Goal: Task Accomplishment & Management: Manage account settings

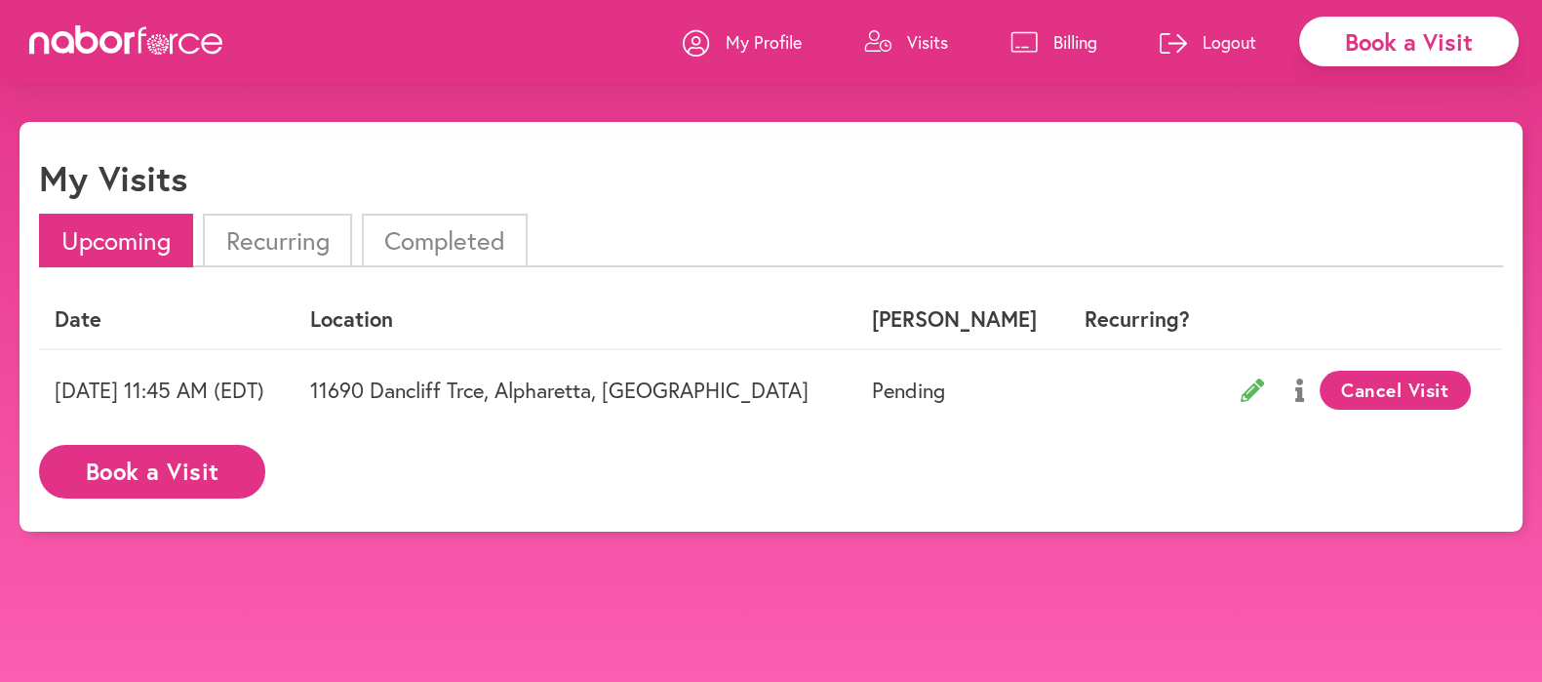
click at [753, 37] on p "My Profile" at bounding box center [764, 41] width 76 height 23
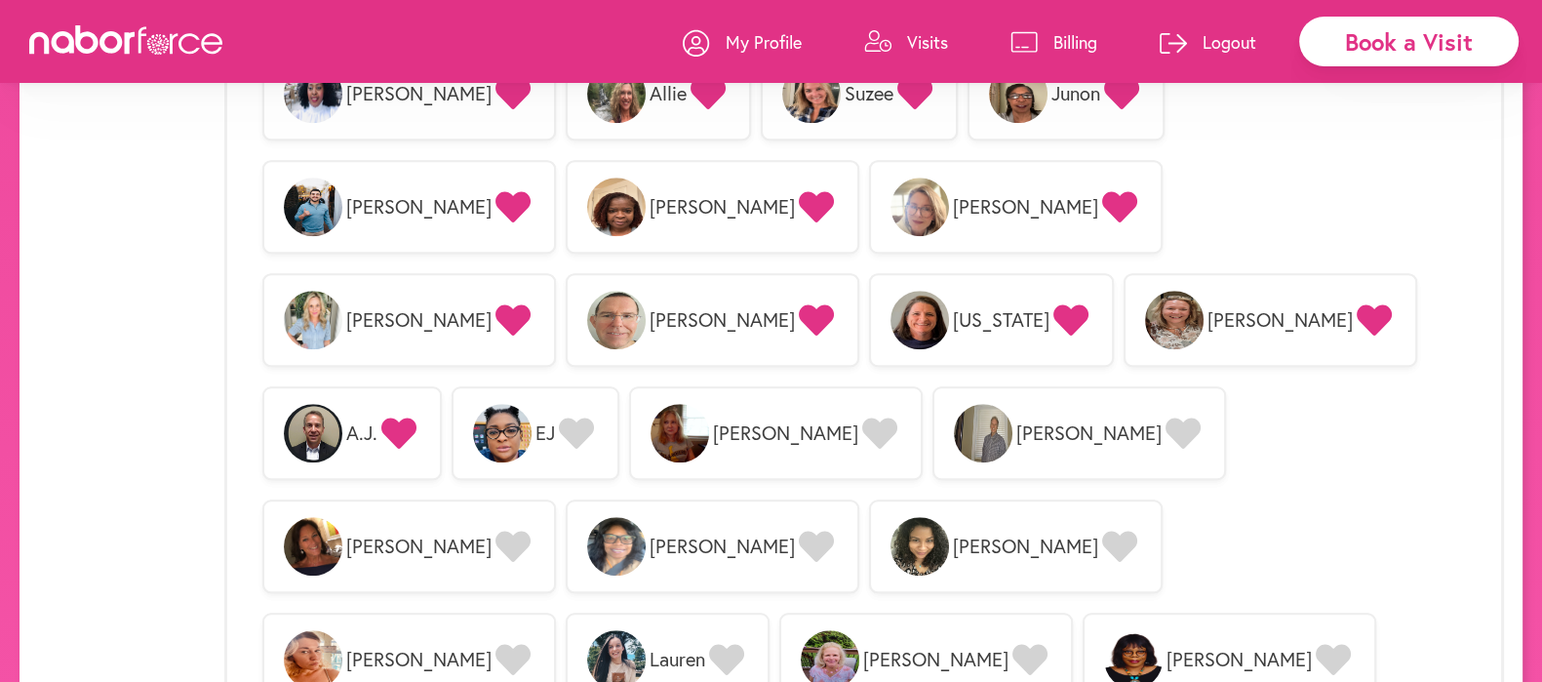
scroll to position [1916, 0]
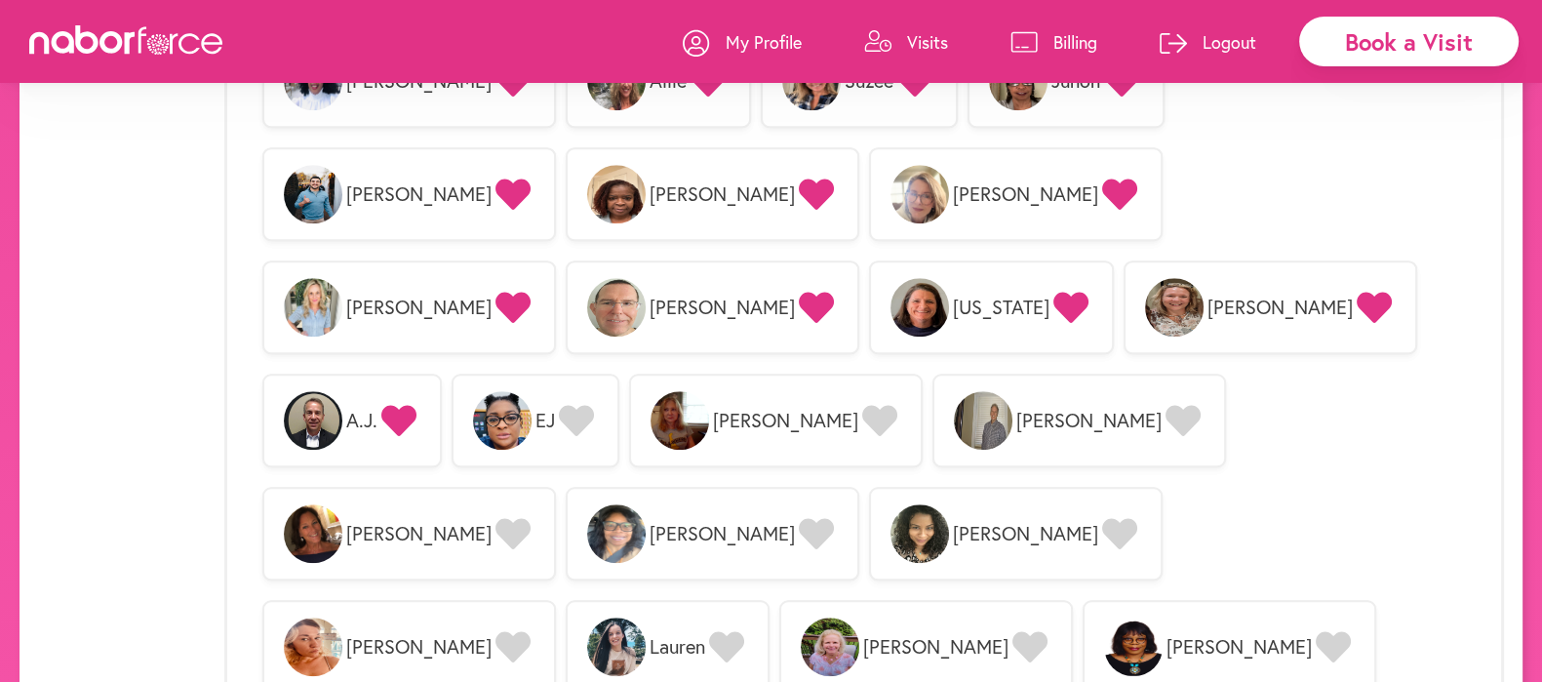
click at [531, 518] on icon at bounding box center [513, 533] width 35 height 31
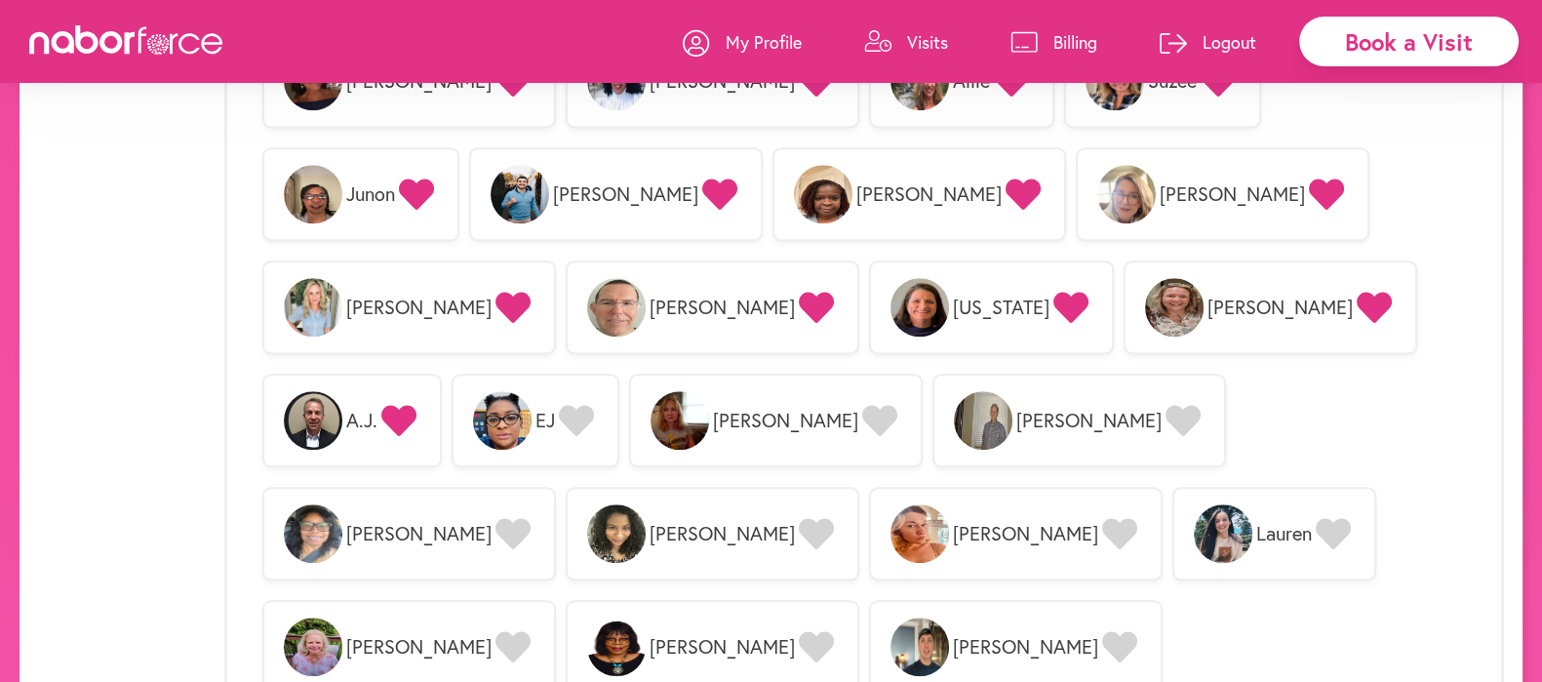
click at [531, 631] on icon at bounding box center [513, 646] width 35 height 31
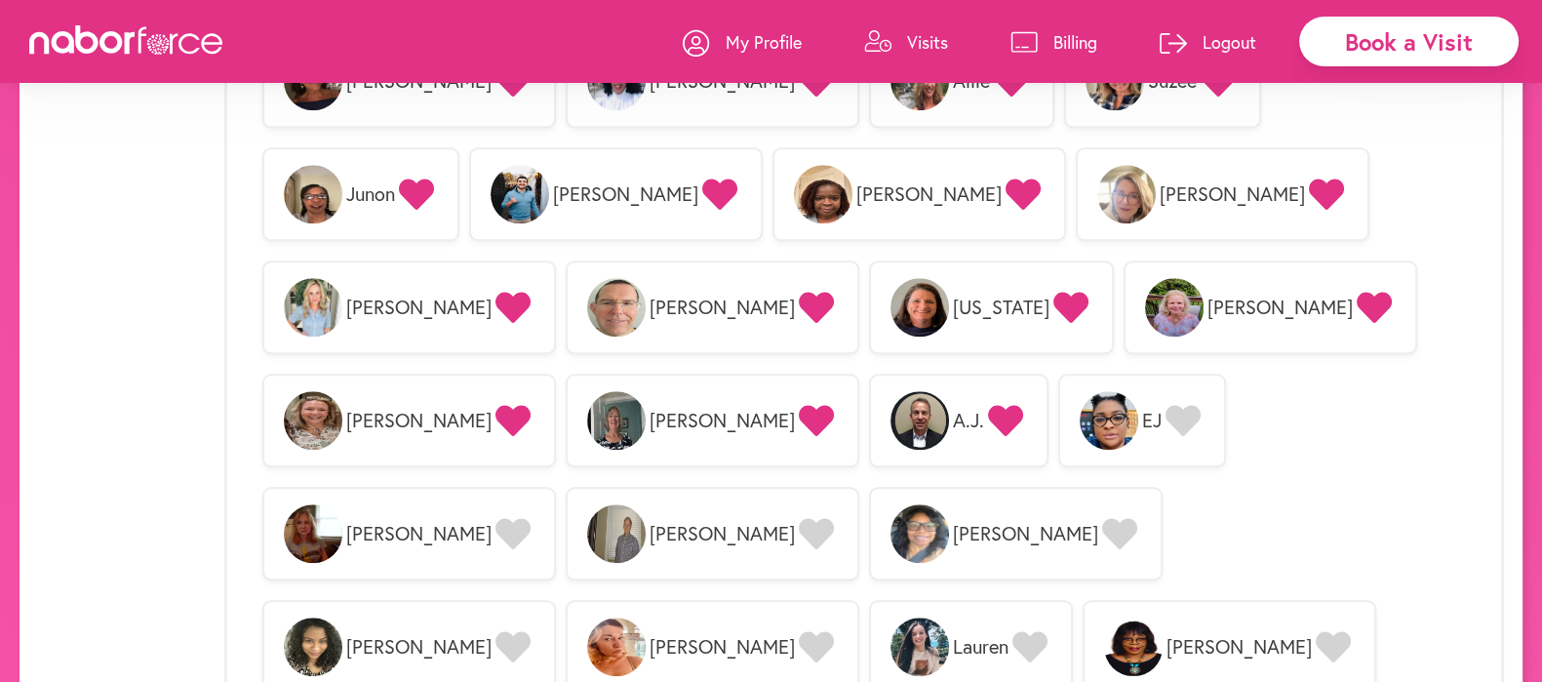
click at [834, 631] on icon at bounding box center [816, 646] width 35 height 31
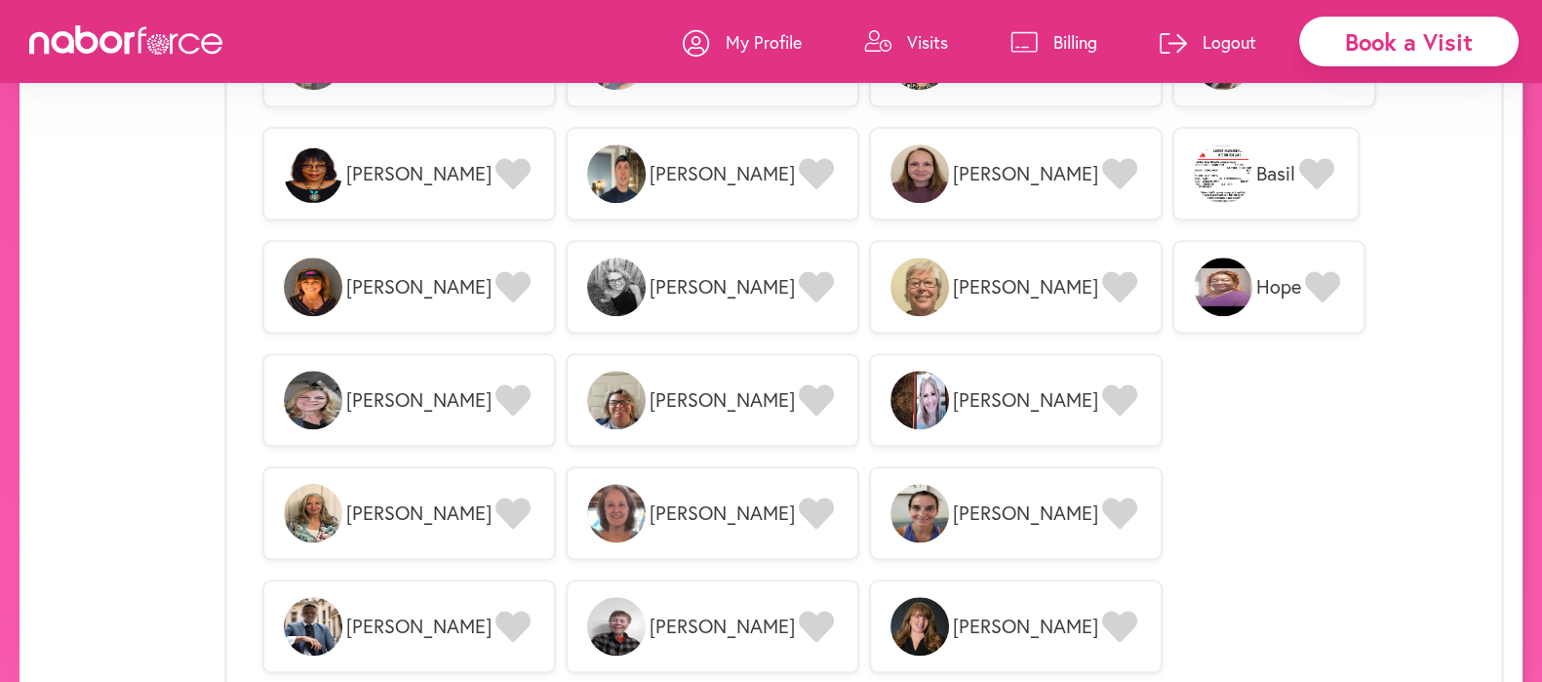
scroll to position [2551, 0]
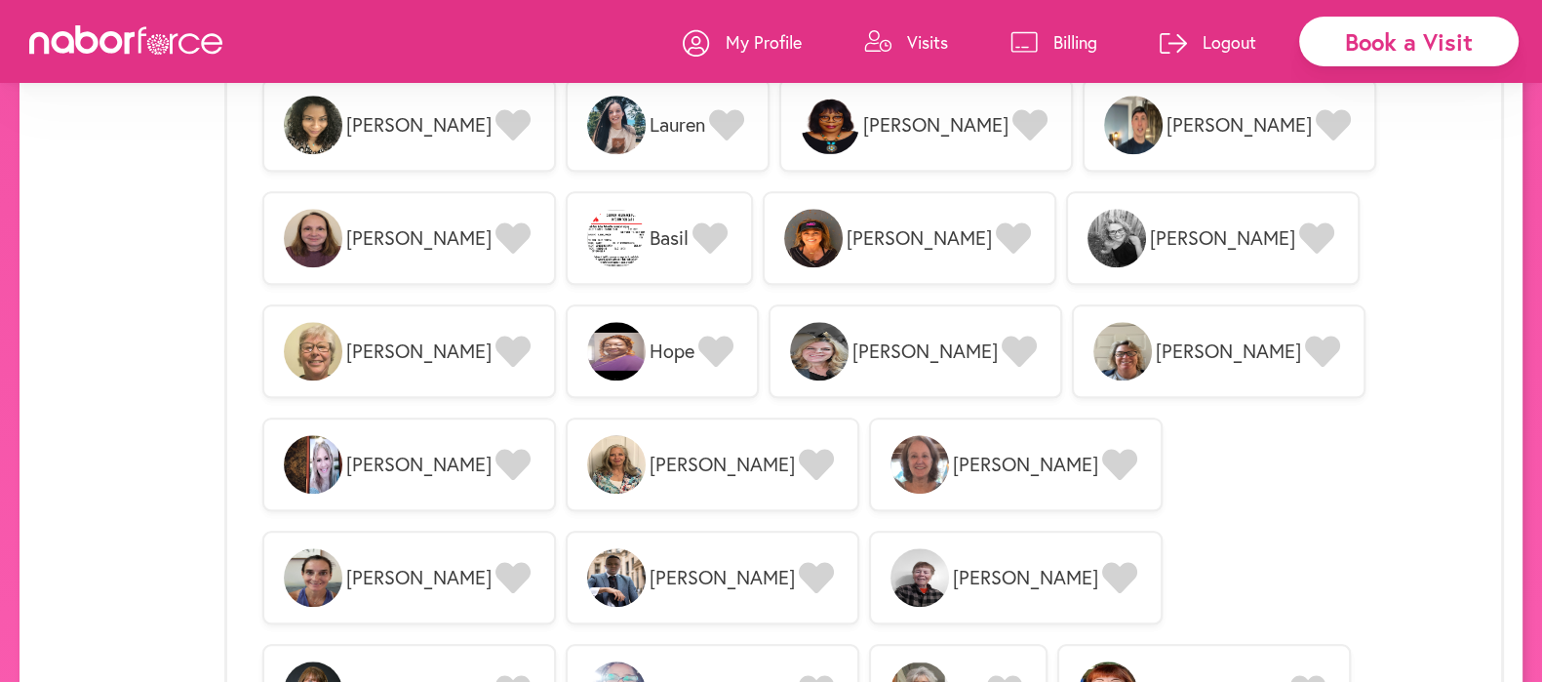
click at [1291, 675] on icon at bounding box center [1308, 690] width 35 height 31
click at [531, 449] on icon at bounding box center [513, 464] width 35 height 31
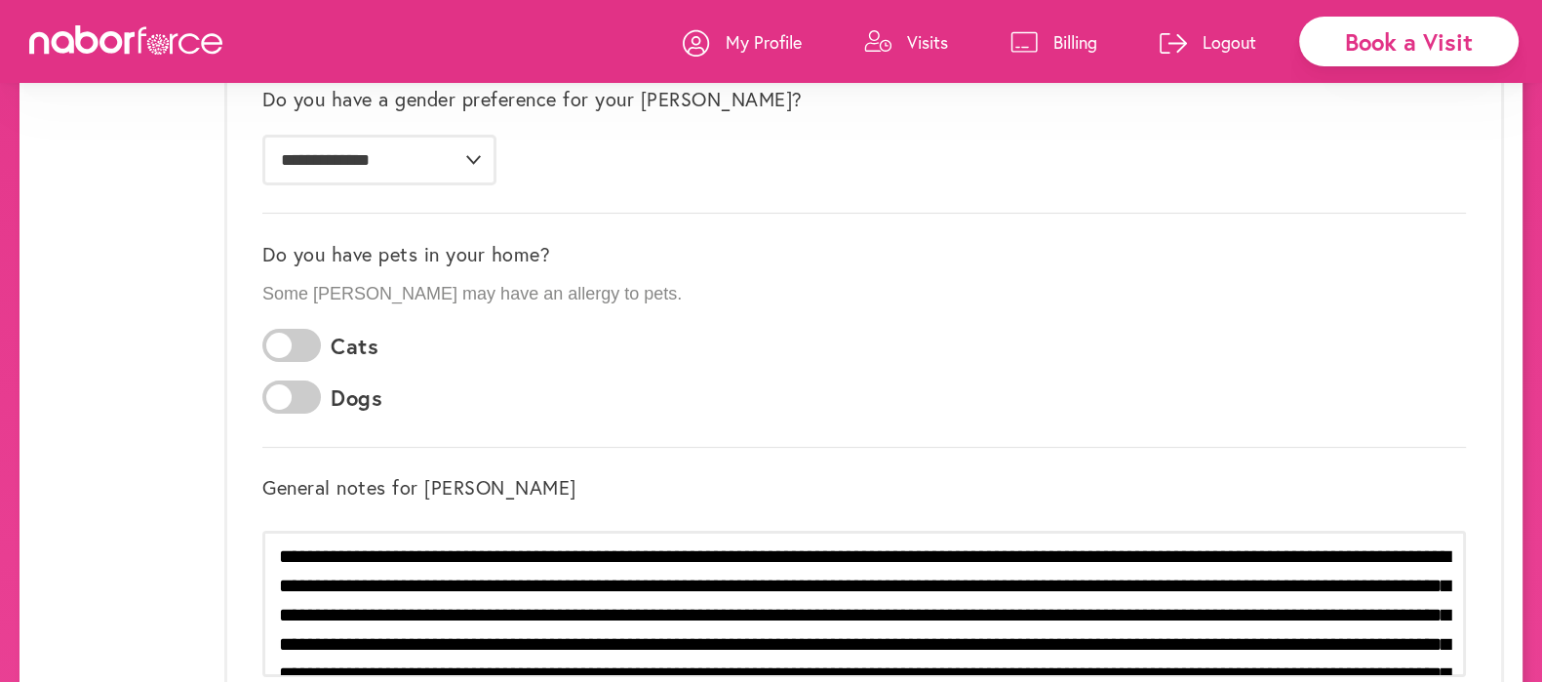
scroll to position [293, 0]
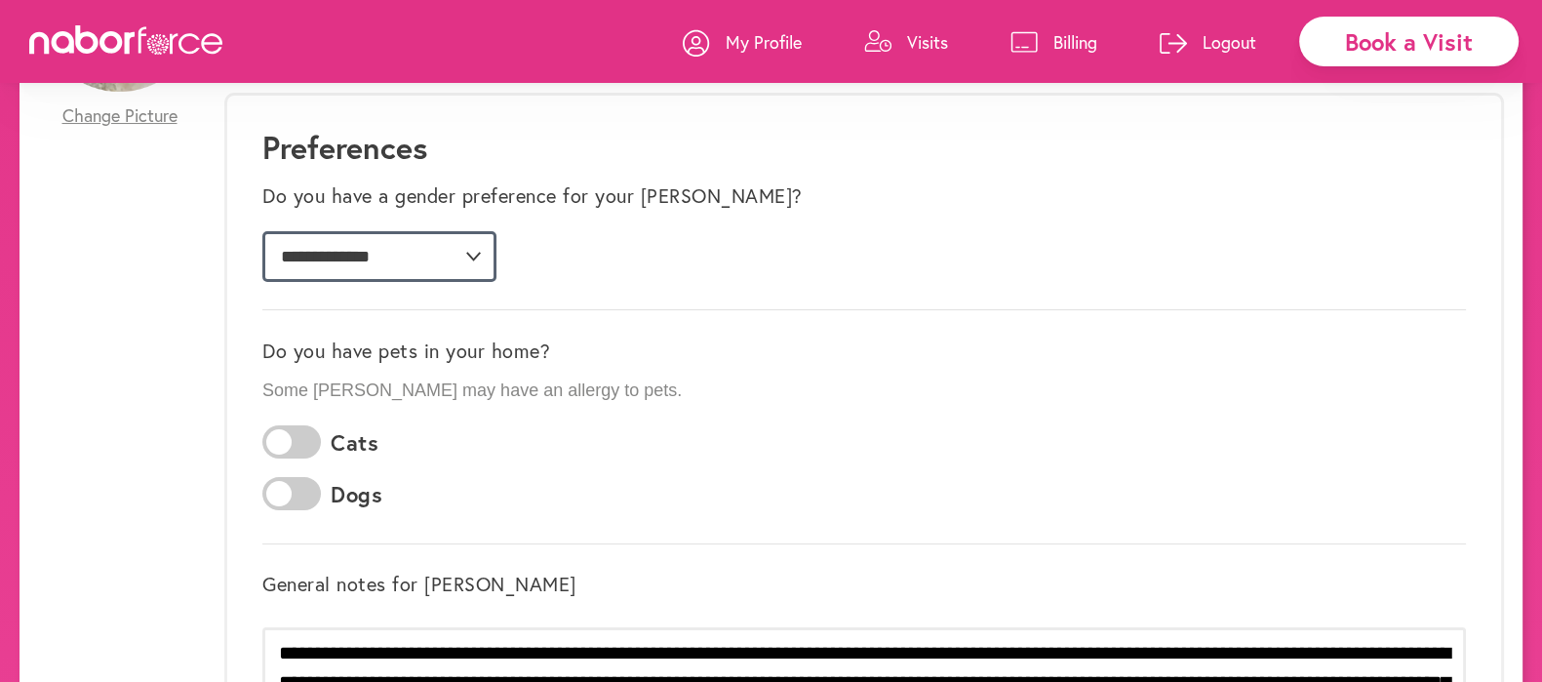
click at [474, 257] on select "**********" at bounding box center [379, 256] width 234 height 51
select select "*"
click at [262, 231] on select "**********" at bounding box center [379, 256] width 234 height 51
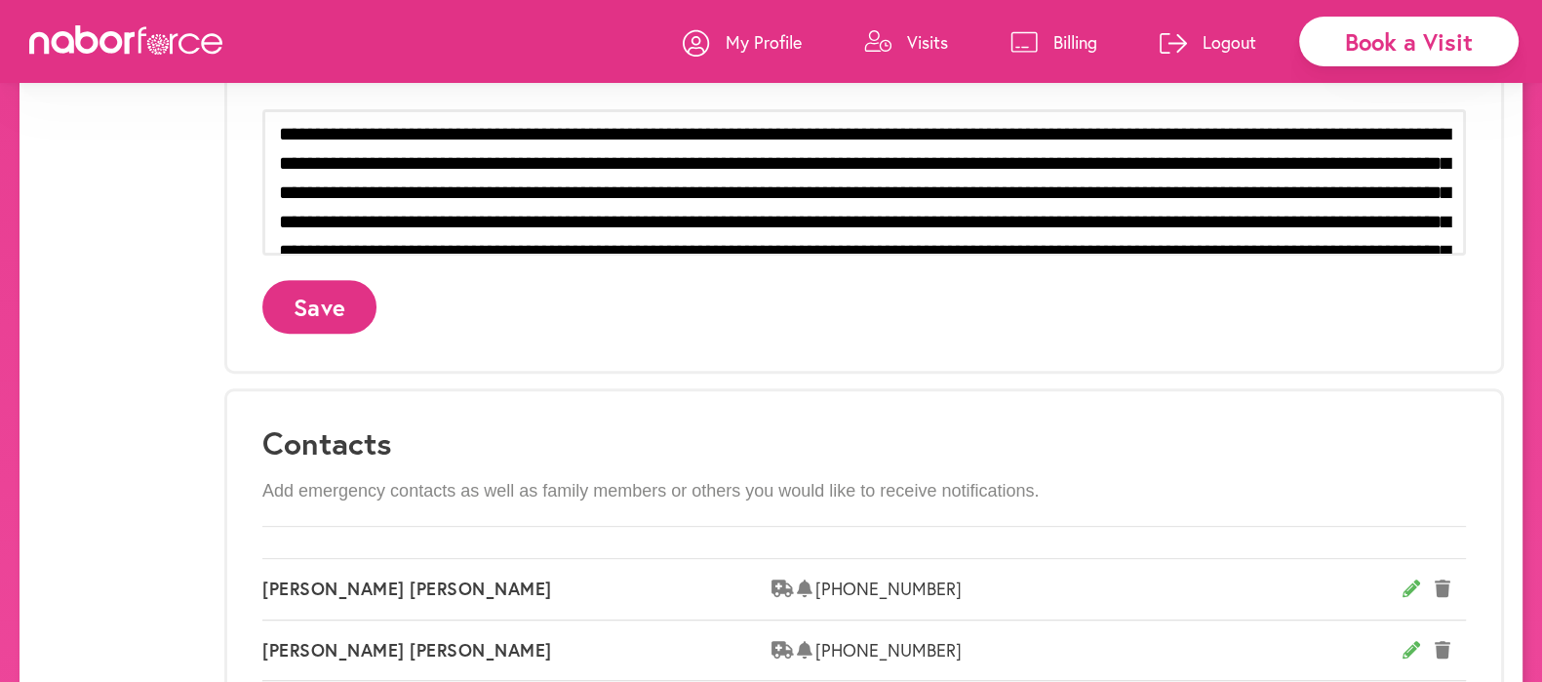
scroll to position [893, 0]
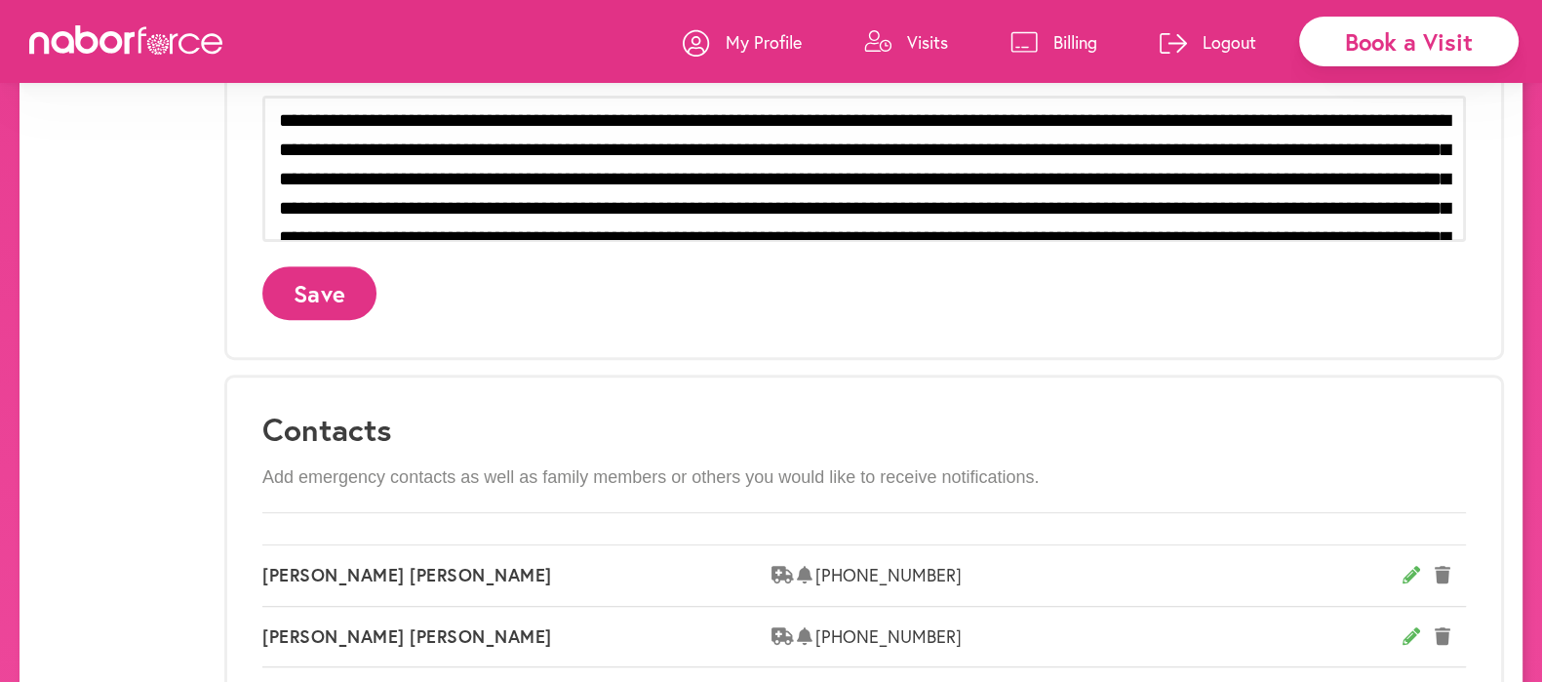
click at [322, 288] on button "Save" at bounding box center [319, 293] width 114 height 54
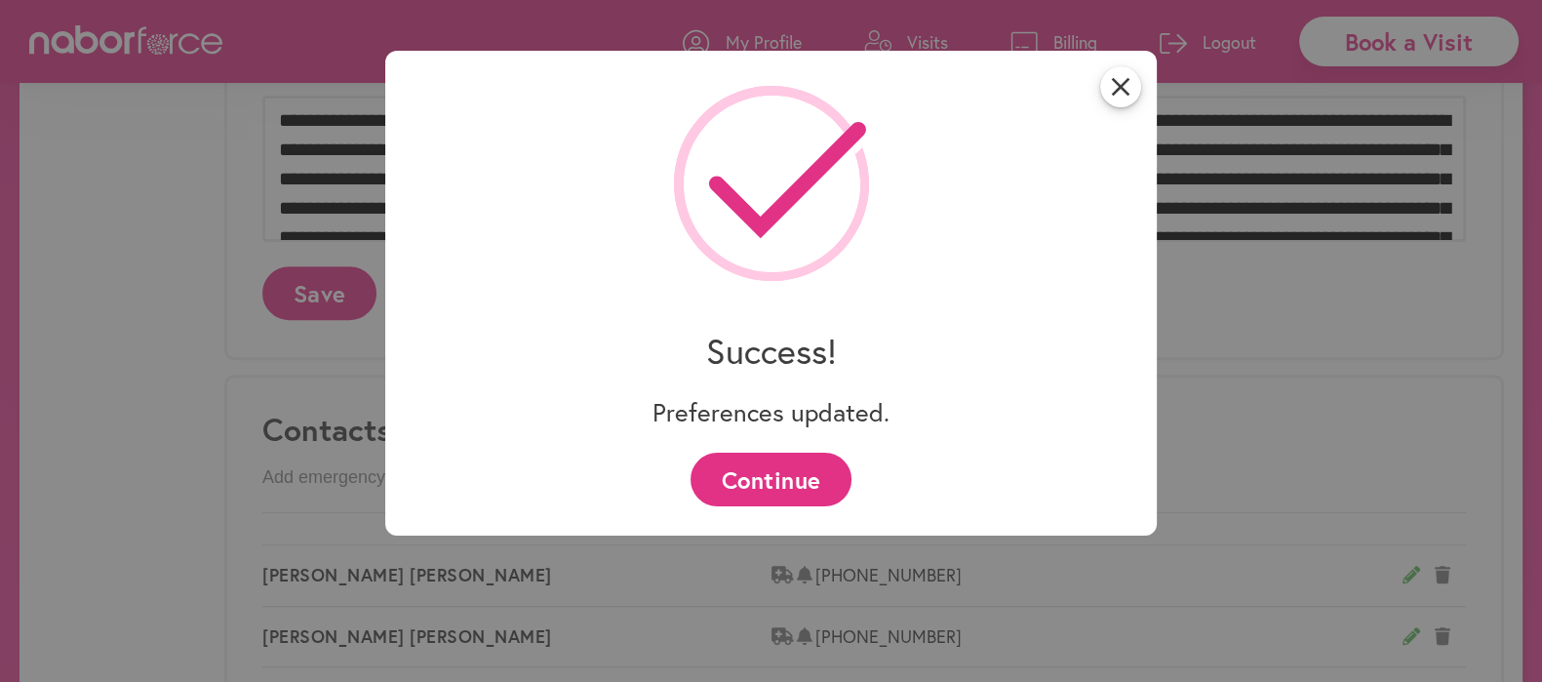
scroll to position [0, 0]
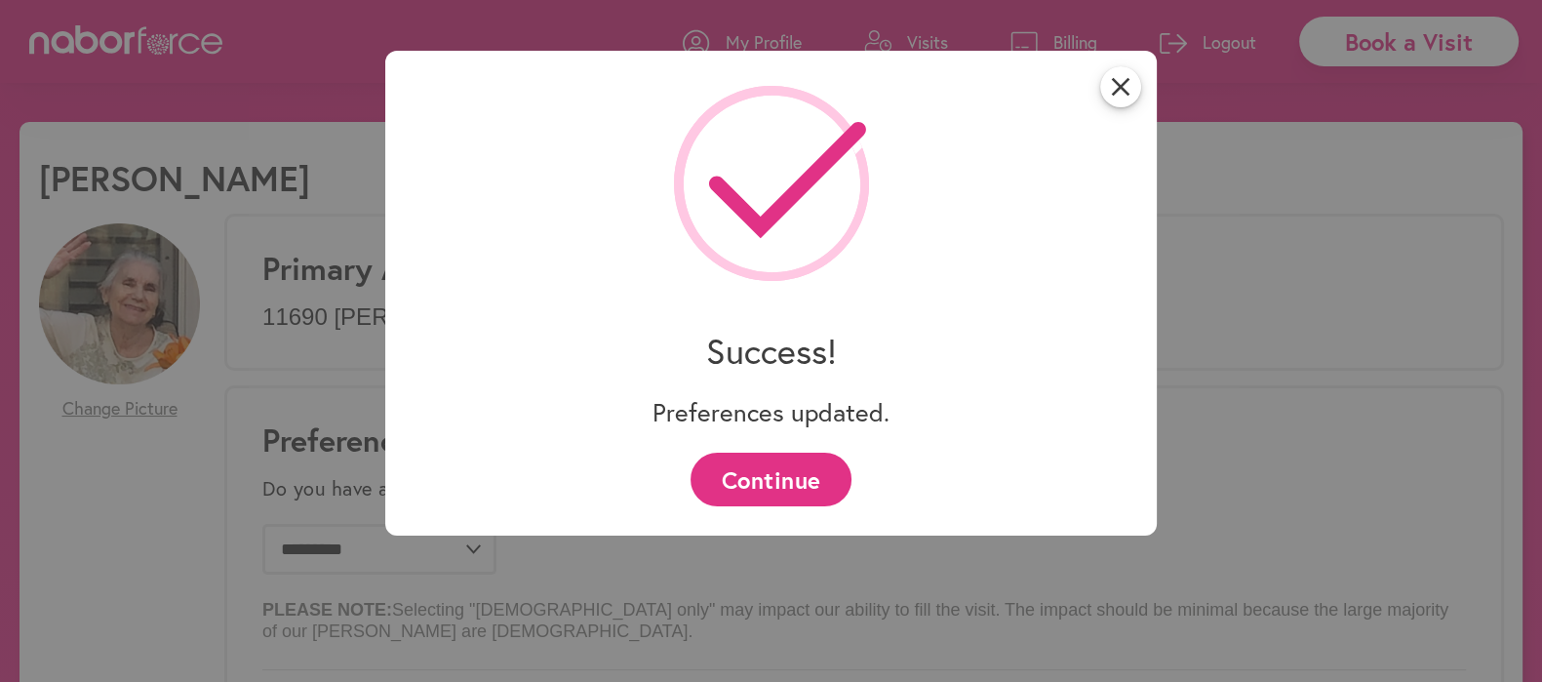
click at [795, 474] on button "Continue" at bounding box center [771, 480] width 161 height 54
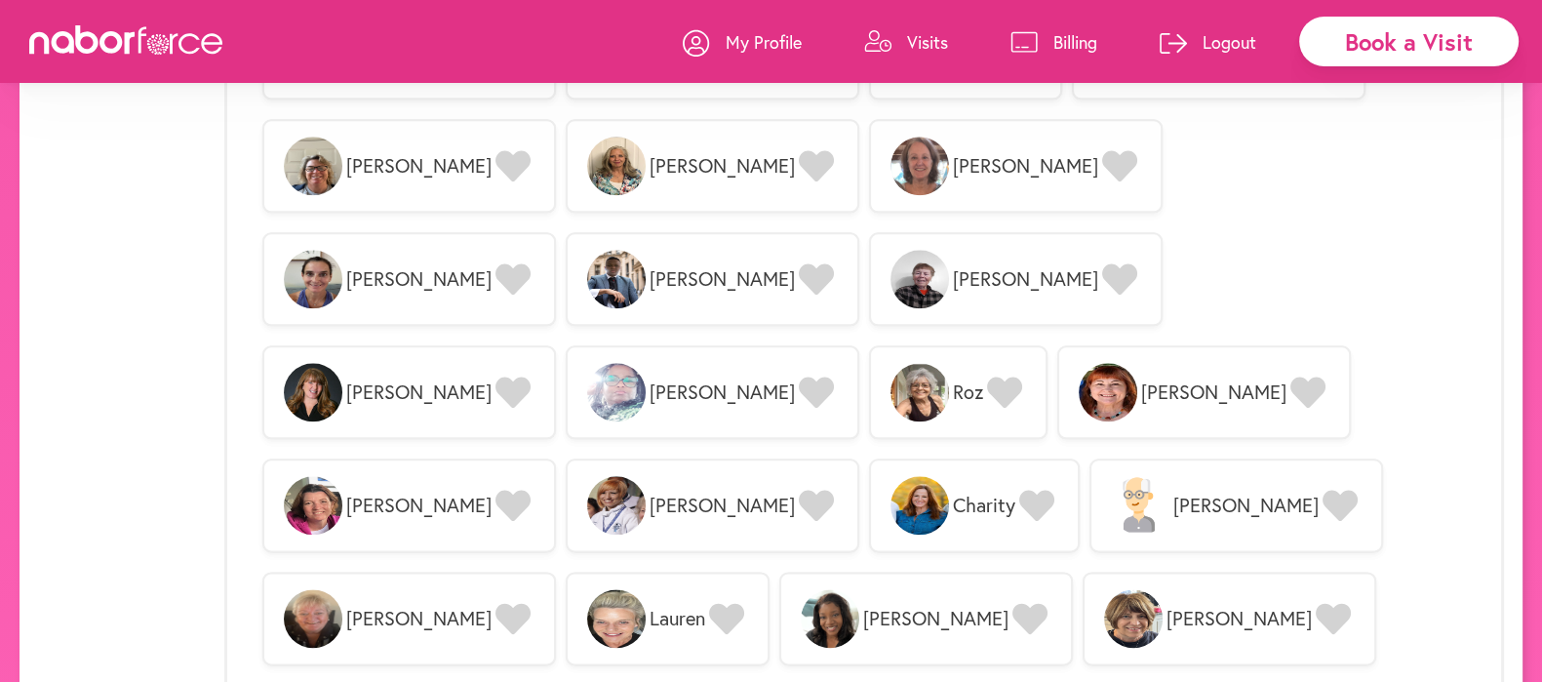
scroll to position [2941, 0]
